Goal: Task Accomplishment & Management: Use online tool/utility

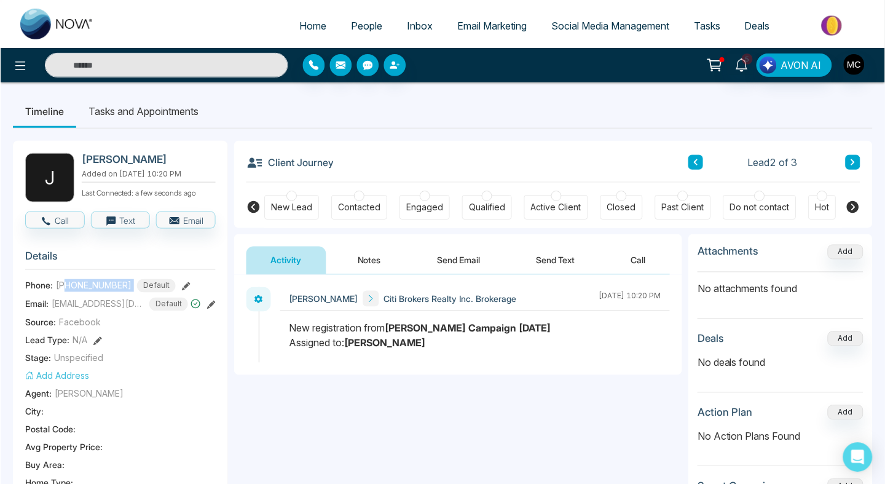
scroll to position [0, 330]
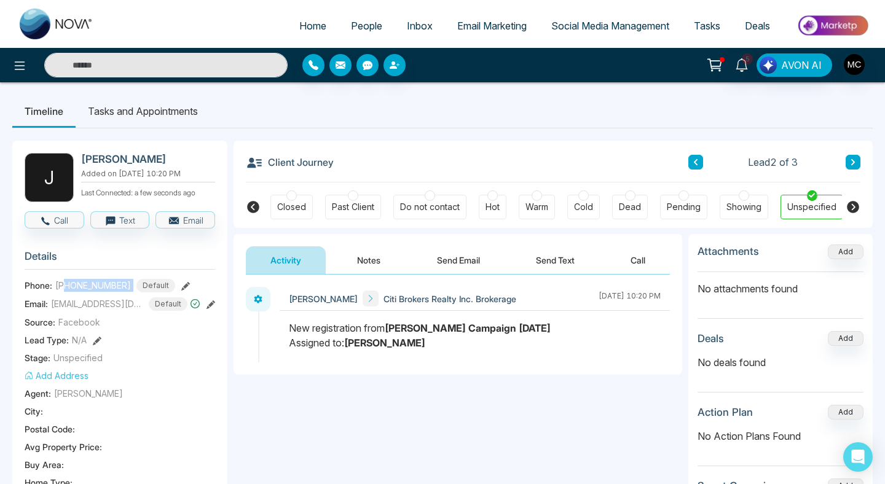
click at [352, 29] on span "People" at bounding box center [366, 26] width 31 height 12
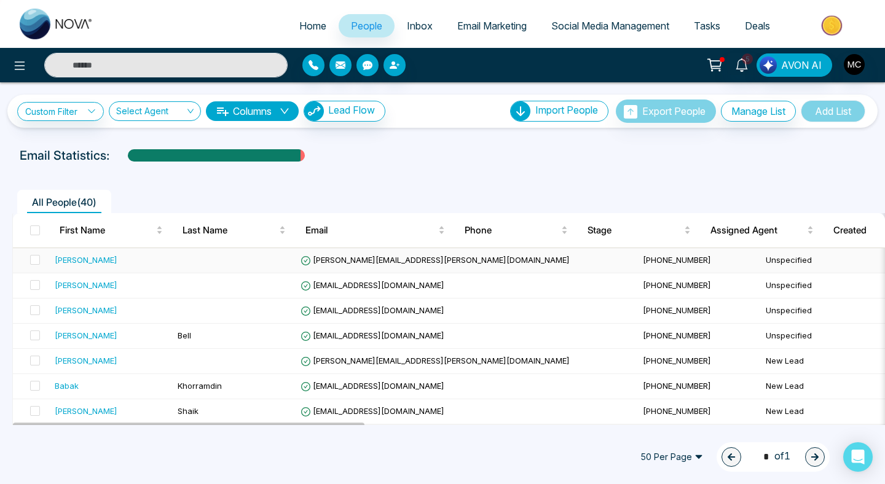
click at [122, 267] on td "[PERSON_NAME]" at bounding box center [111, 260] width 123 height 25
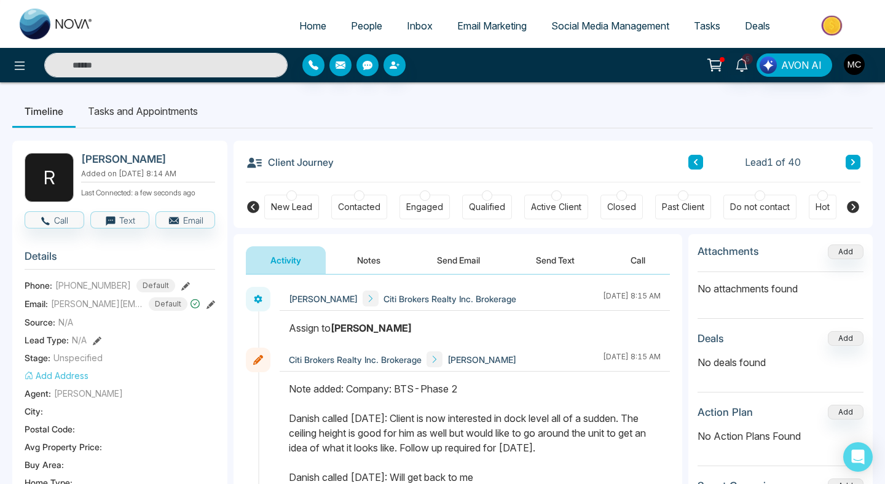
click at [381, 263] on button "Notes" at bounding box center [369, 261] width 73 height 28
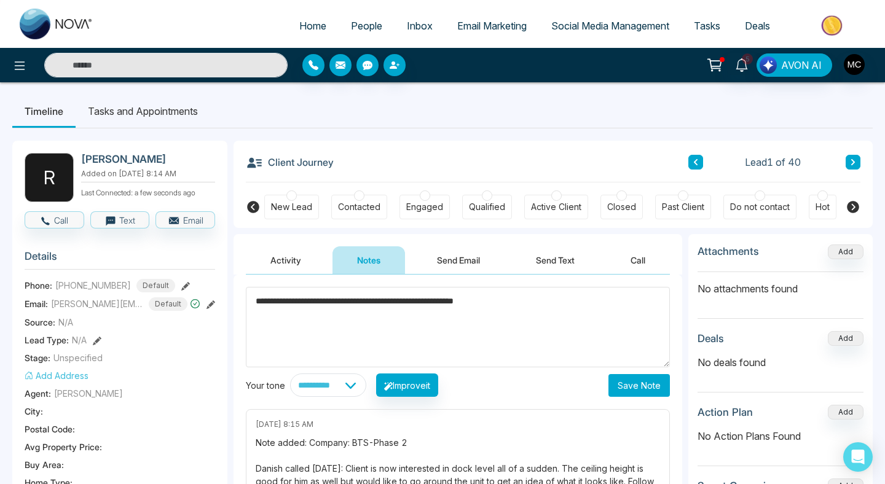
type textarea "**********"
click at [650, 376] on button "Save Note" at bounding box center [639, 385] width 61 height 23
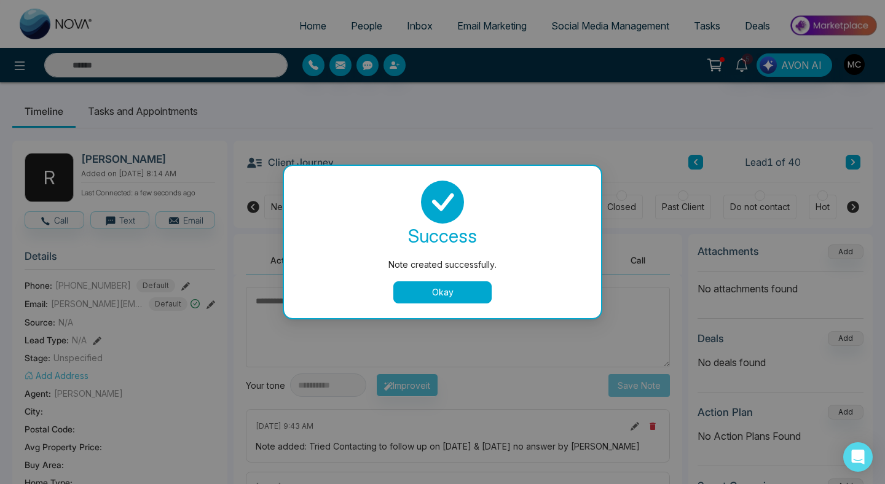
click at [387, 293] on div "Okay" at bounding box center [443, 293] width 288 height 22
click at [390, 293] on div "Okay" at bounding box center [443, 293] width 288 height 22
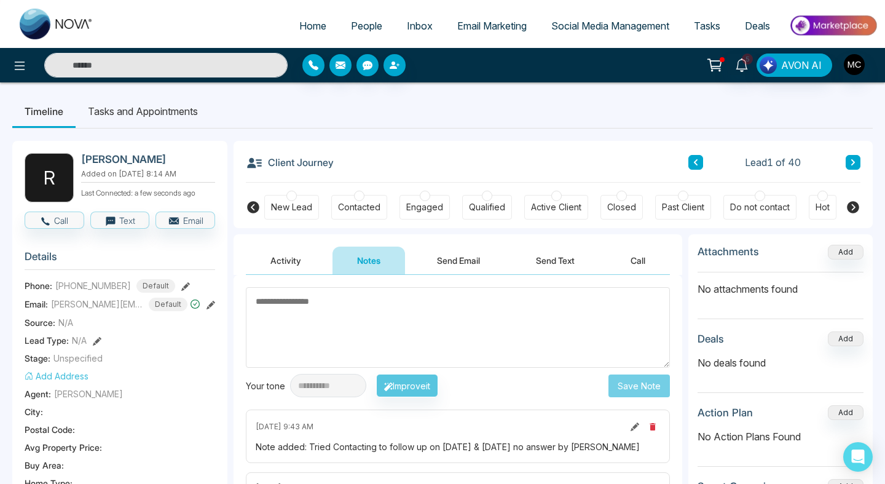
click at [316, 28] on span "Home" at bounding box center [312, 26] width 27 height 12
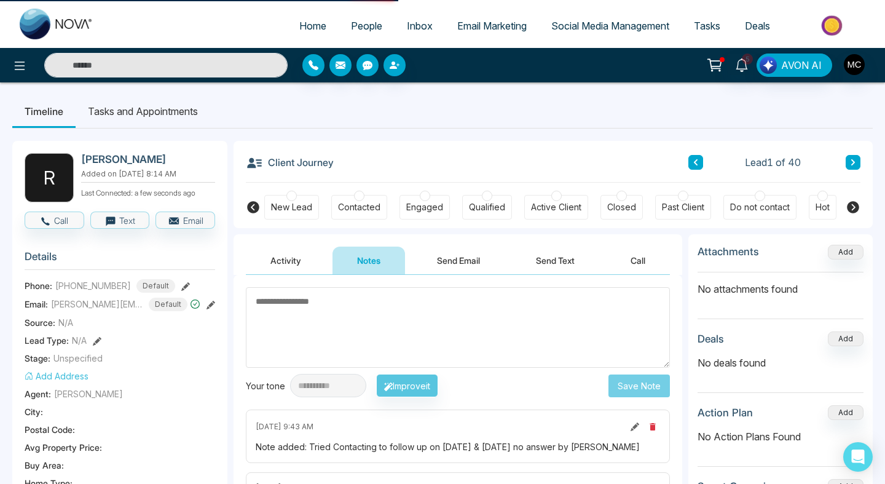
select select "*"
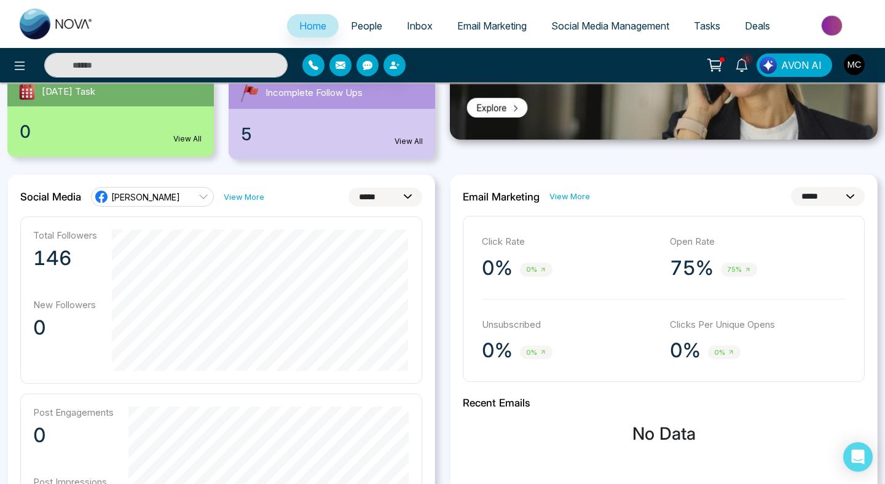
scroll to position [76, 0]
